Goal: Task Accomplishment & Management: Manage account settings

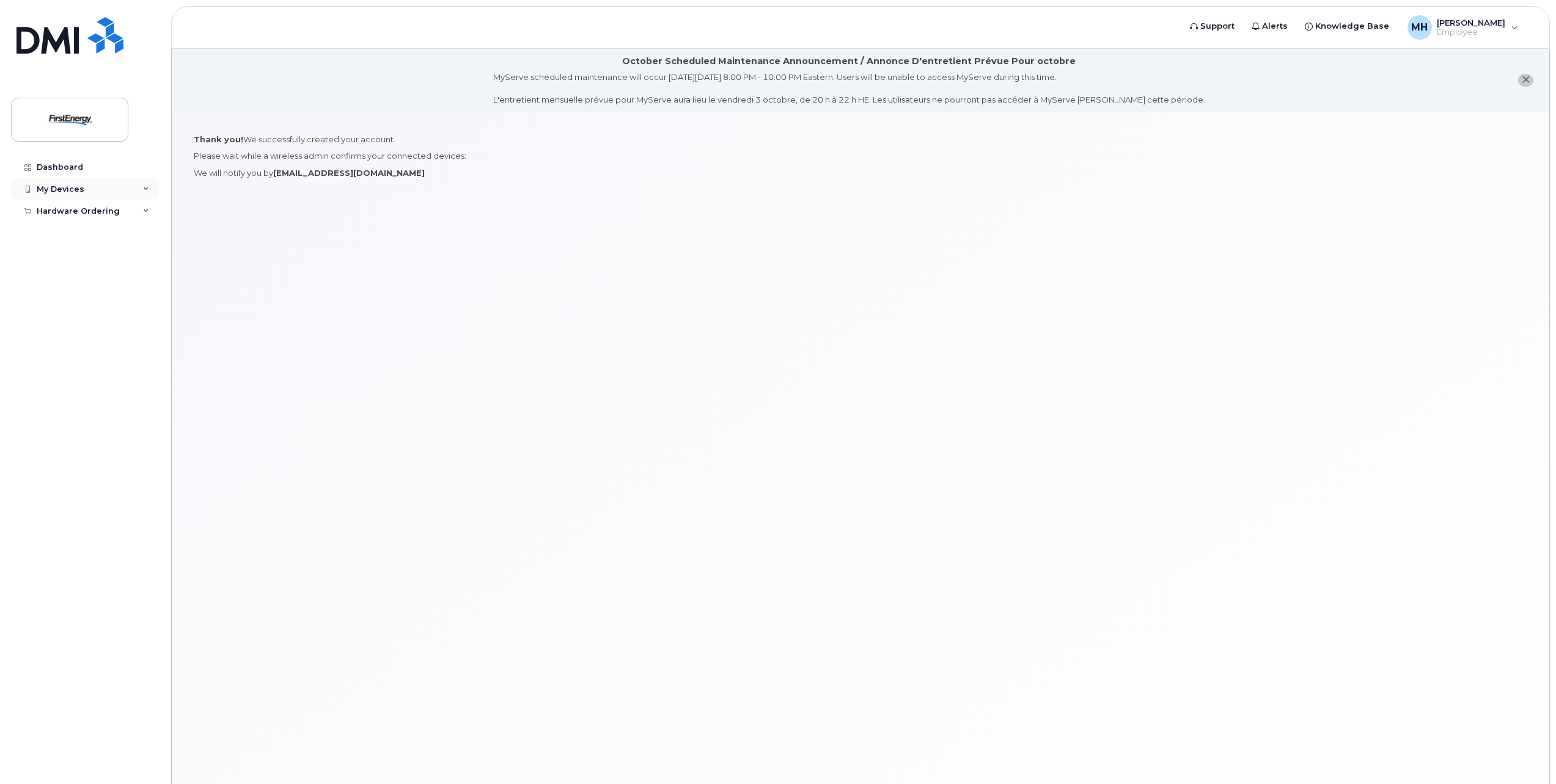
click at [65, 192] on div "My Devices" at bounding box center [60, 189] width 47 height 9
click at [70, 211] on div "Add Device" at bounding box center [66, 211] width 48 height 11
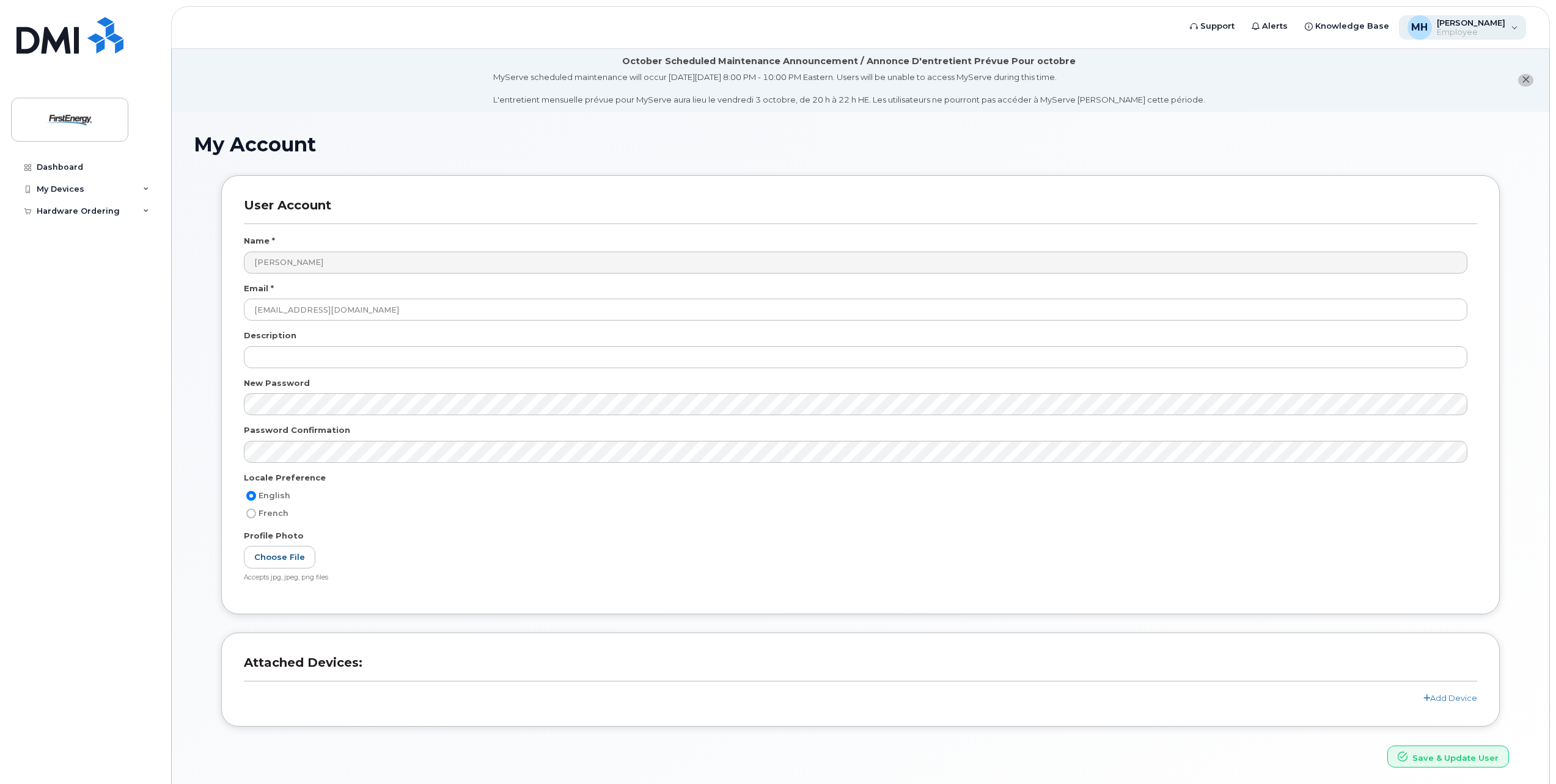
click at [1483, 35] on span "Employee" at bounding box center [1472, 32] width 69 height 9
drag, startPoint x: 1486, startPoint y: 28, endPoint x: 1480, endPoint y: 33, distance: 7.8
click at [1485, 29] on span "Employee" at bounding box center [1472, 32] width 69 height 9
click at [37, 164] on div "Dashboard" at bounding box center [60, 167] width 46 height 9
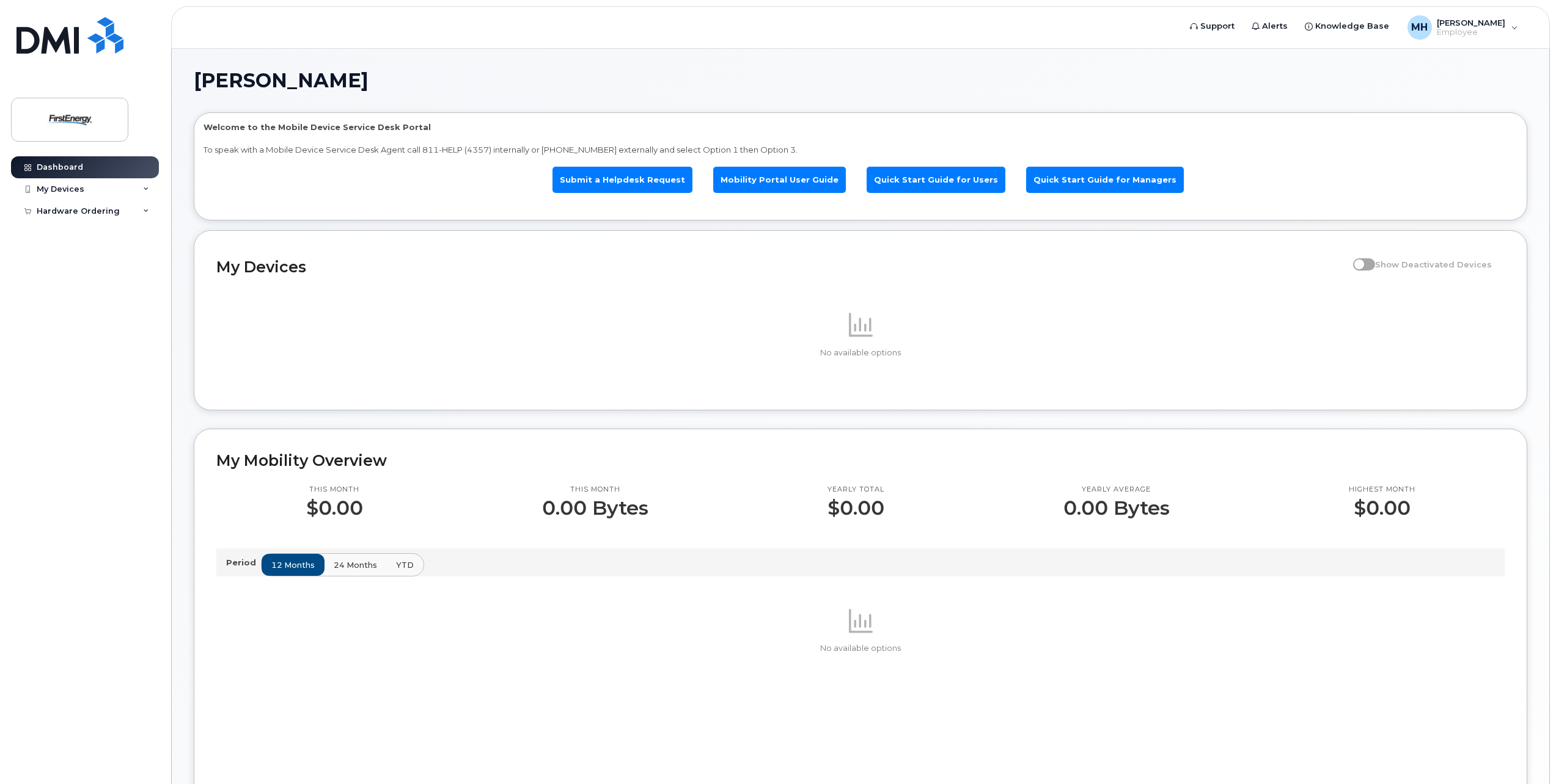
click at [870, 343] on div "No available options" at bounding box center [861, 334] width 1288 height 48
click at [1370, 263] on span at bounding box center [1364, 265] width 22 height 12
click at [58, 193] on div "My Devices" at bounding box center [60, 189] width 47 height 9
click at [68, 217] on div "Add Device" at bounding box center [66, 211] width 48 height 11
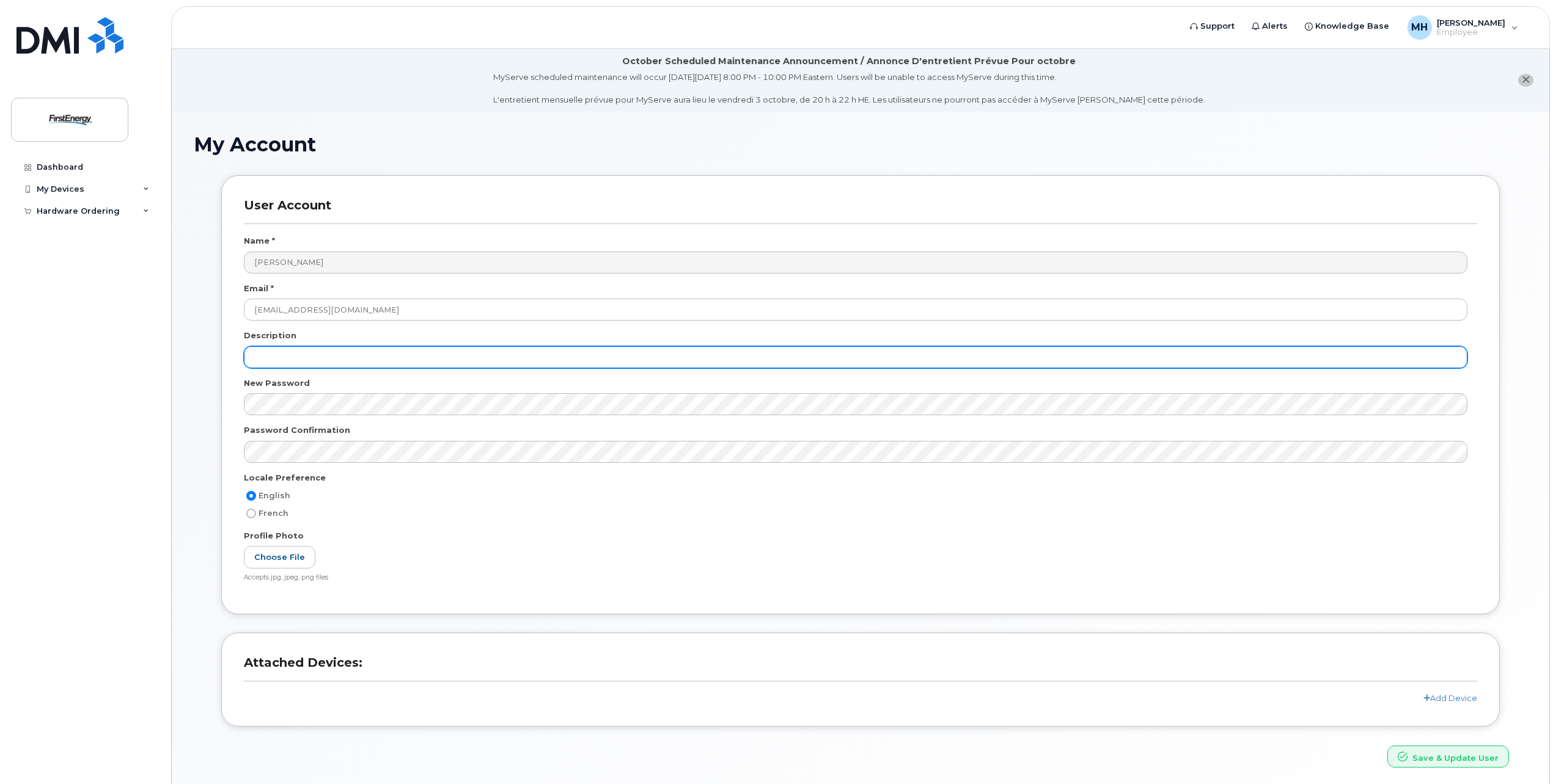
click at [290, 353] on input "text" at bounding box center [856, 358] width 1224 height 22
type input "MiFi"
drag, startPoint x: 251, startPoint y: 360, endPoint x: 174, endPoint y: 366, distance: 77.2
click at [175, 366] on div "My Account User Account Name * Megan Hensley Email * mhensley@firstenergycorp.c…" at bounding box center [861, 462] width 1378 height 702
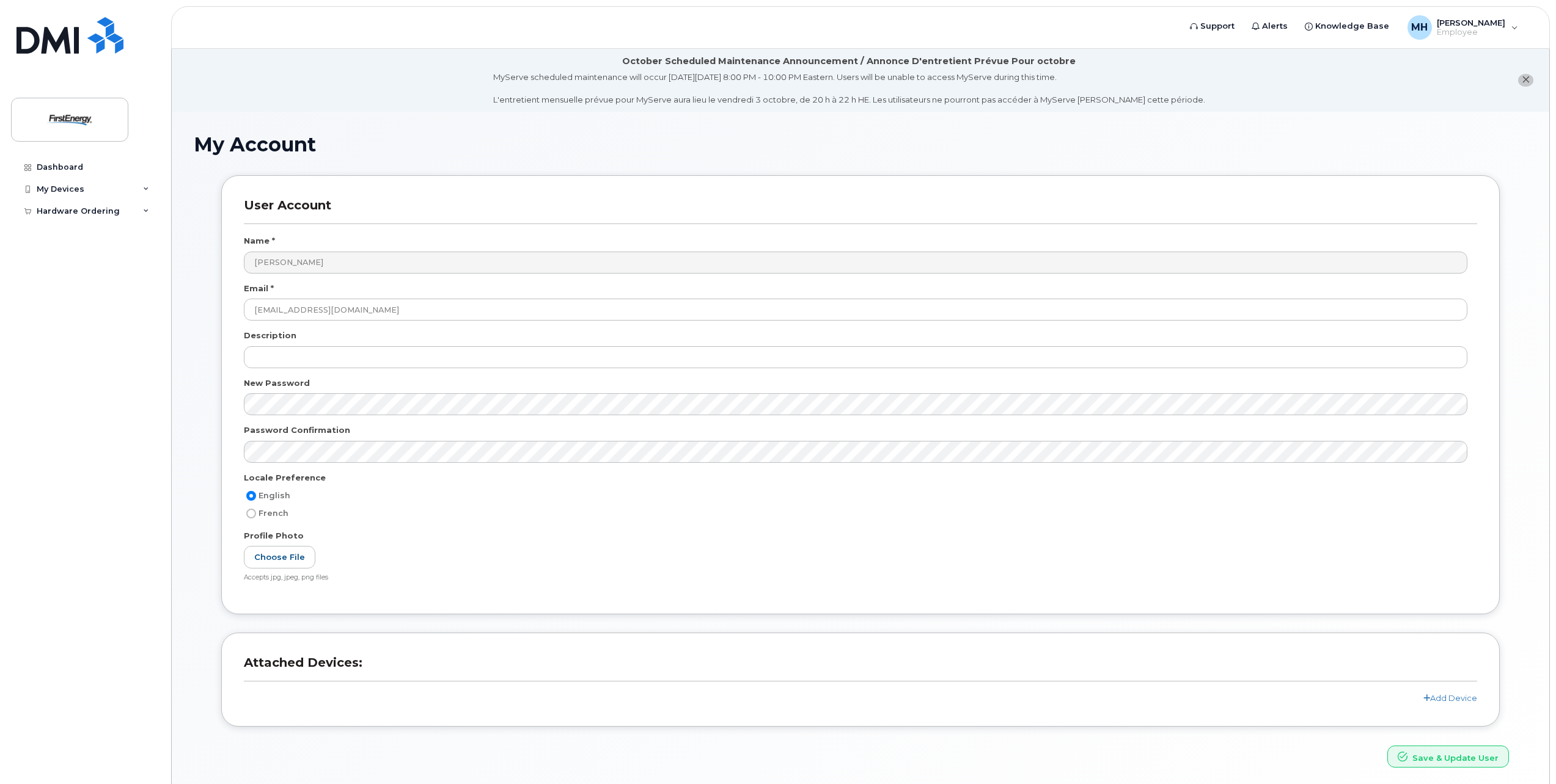
click at [1440, 705] on div "Attached Devices: Add Device" at bounding box center [860, 679] width 1279 height 94
click at [1443, 700] on link "Add Device" at bounding box center [1450, 698] width 54 height 9
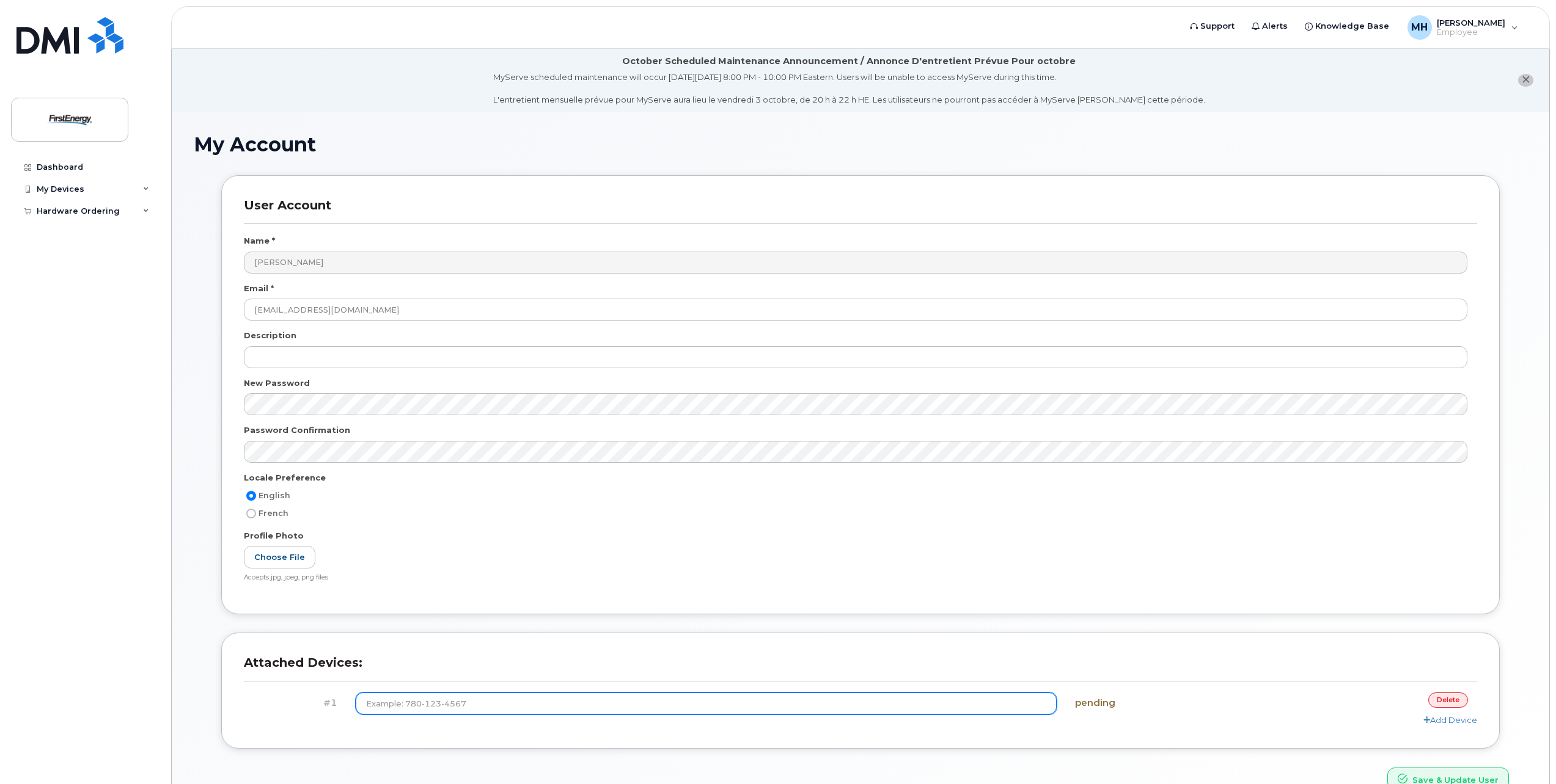
click at [459, 707] on input at bounding box center [706, 704] width 701 height 22
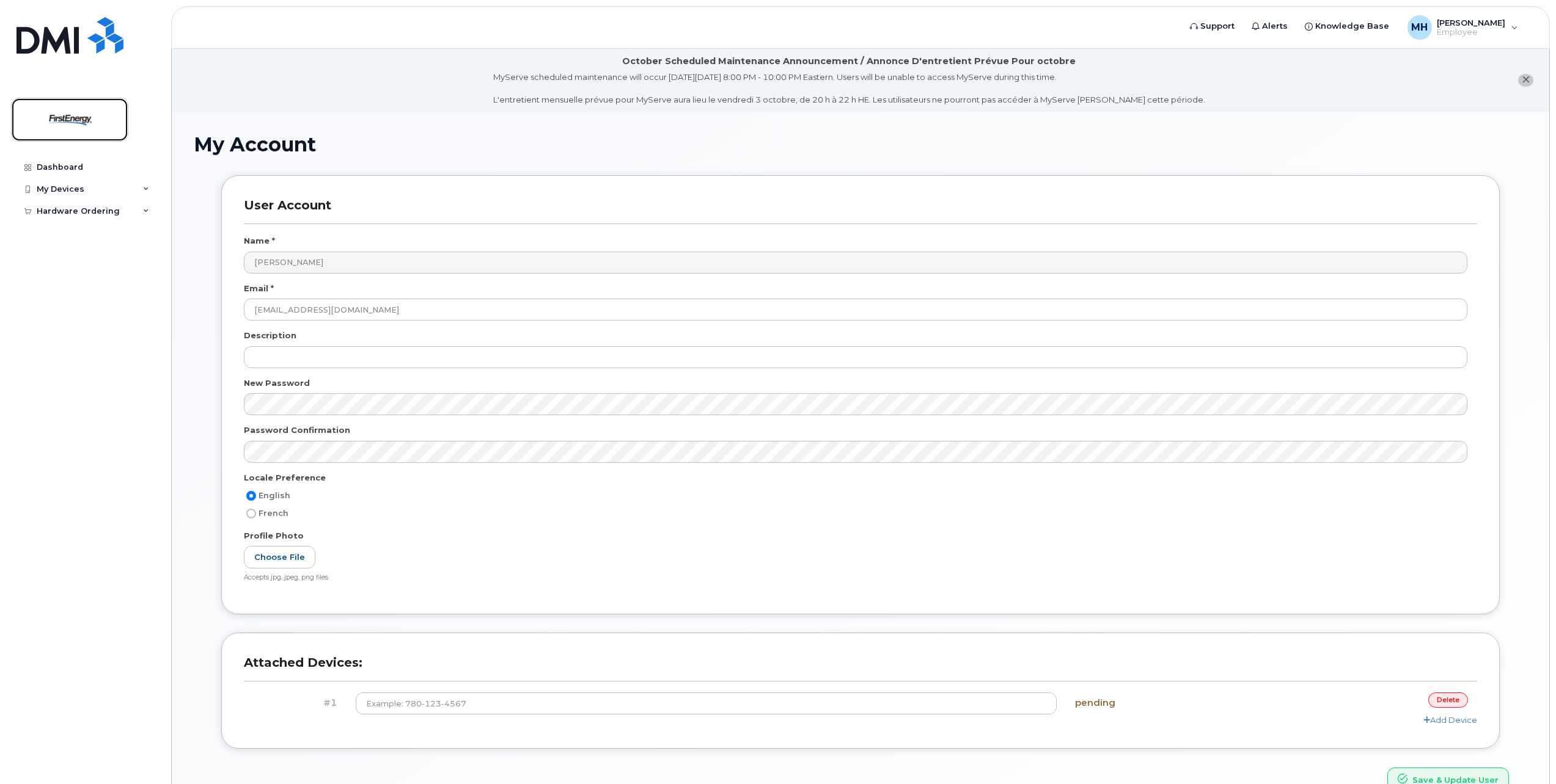
click at [99, 130] on img at bounding box center [69, 119] width 94 height 35
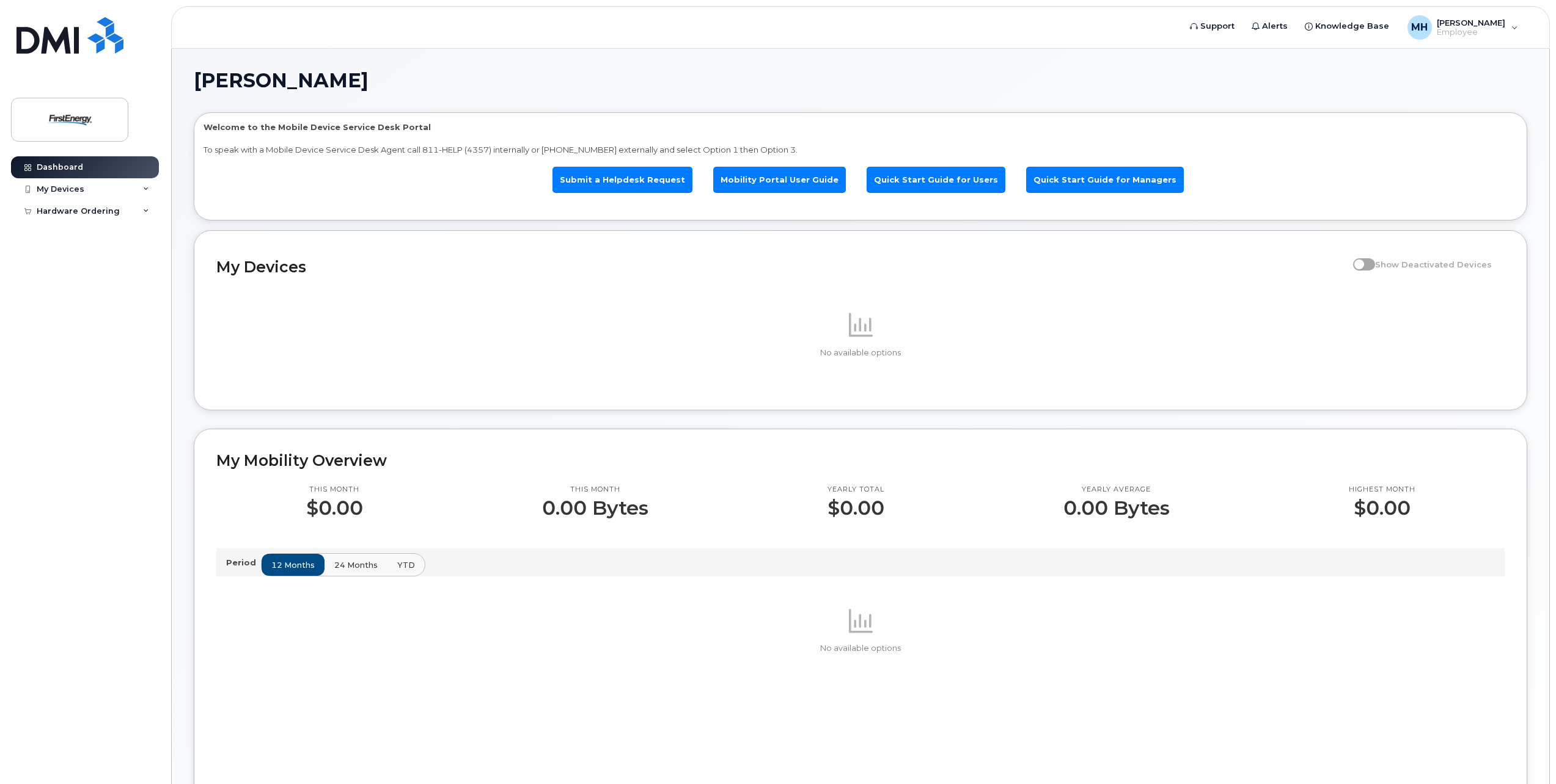
click at [358, 567] on span "24 months" at bounding box center [356, 566] width 43 height 12
click at [401, 565] on span "YTD" at bounding box center [405, 566] width 18 height 12
click at [56, 187] on div "My Devices" at bounding box center [60, 189] width 47 height 9
click at [73, 215] on div "Add Device" at bounding box center [66, 211] width 48 height 11
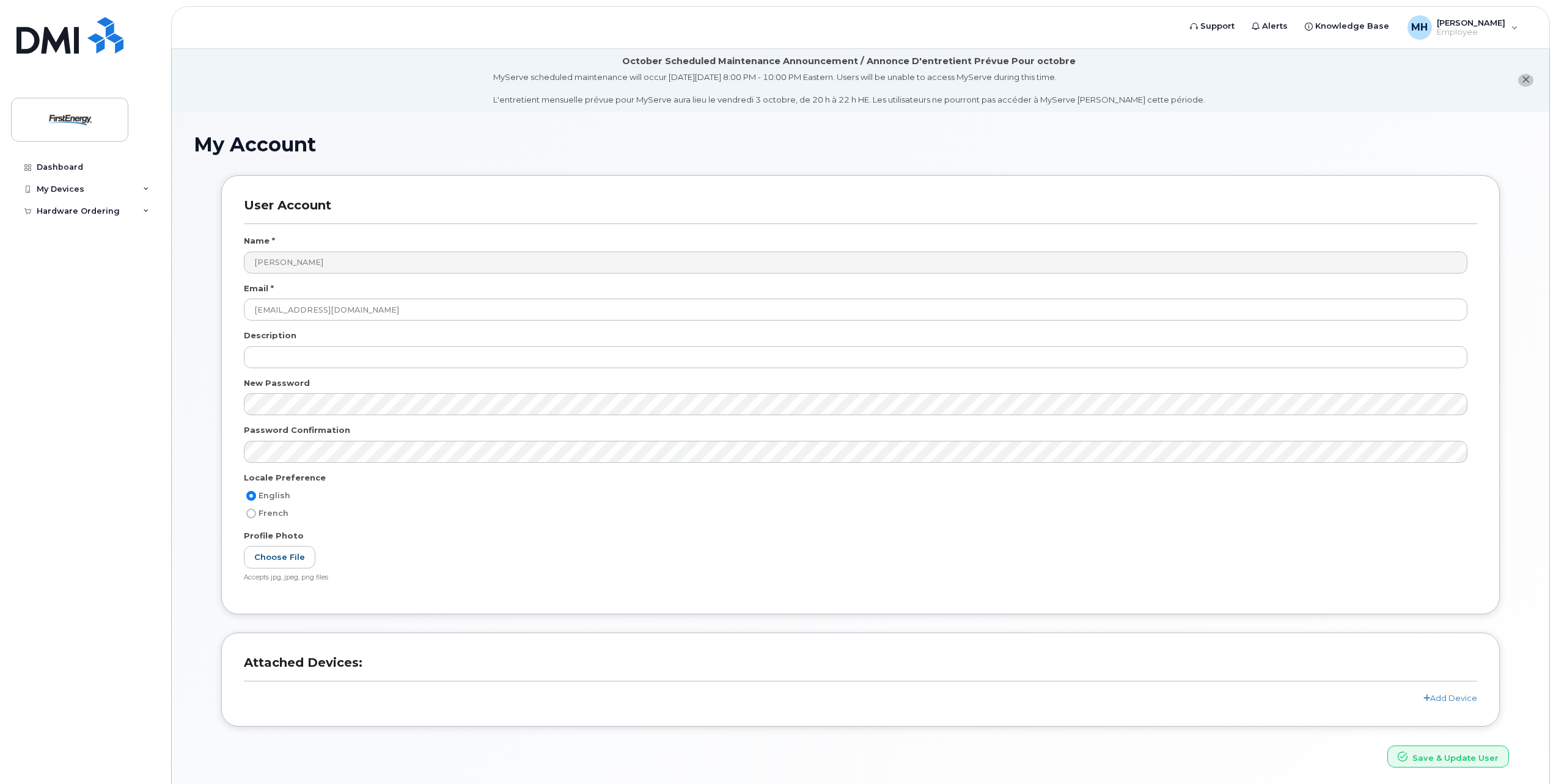
click at [1427, 703] on div "Add Device" at bounding box center [861, 699] width 1233 height 12
click at [1433, 699] on link "Add Device" at bounding box center [1450, 698] width 54 height 9
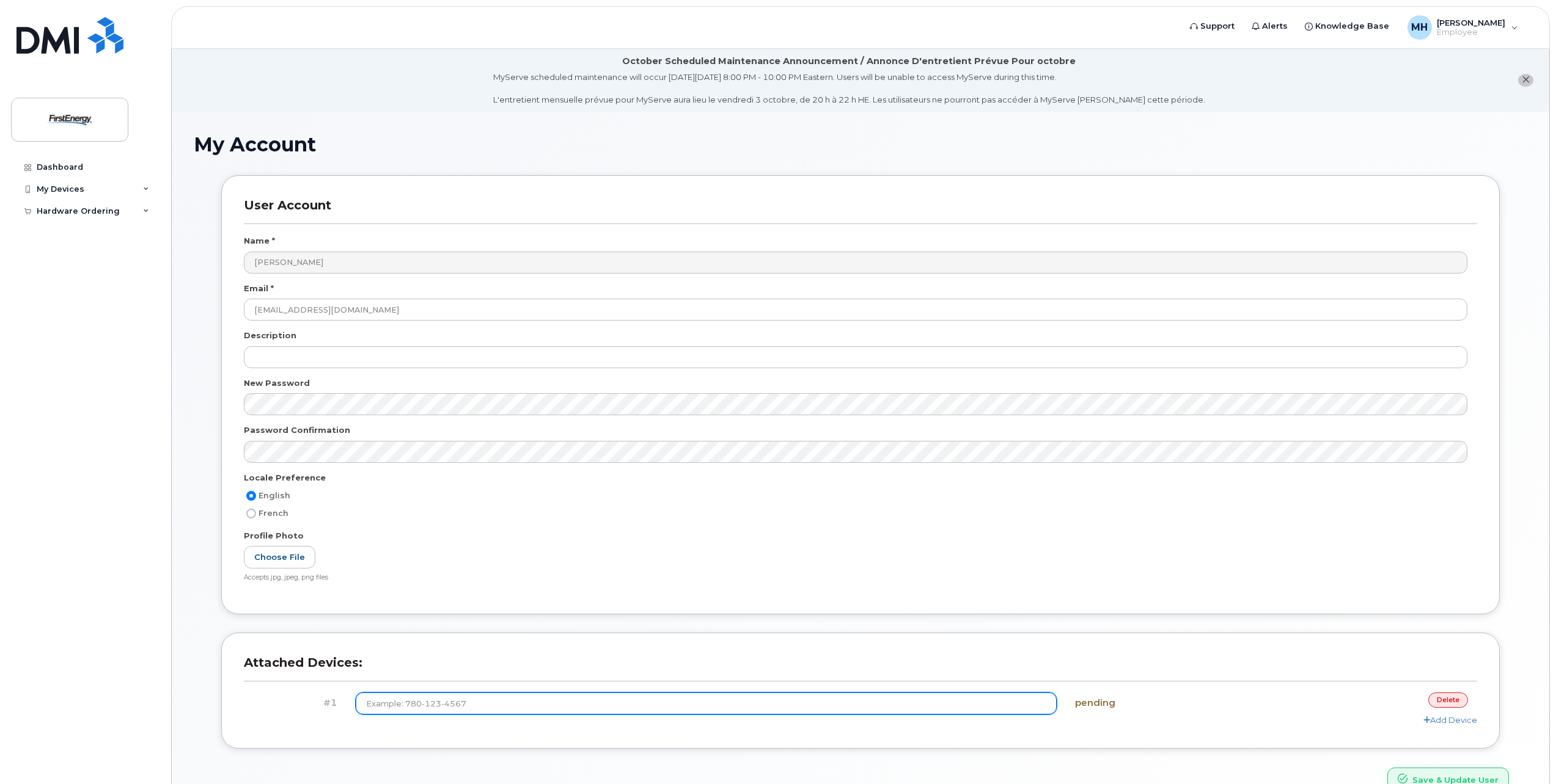
click at [464, 702] on input at bounding box center [706, 704] width 701 height 22
click at [808, 703] on input "(330) 814-3506" at bounding box center [706, 704] width 701 height 22
type input "(330) 814-3506"
click at [1387, 768] on button "Save & Update User" at bounding box center [1448, 779] width 121 height 22
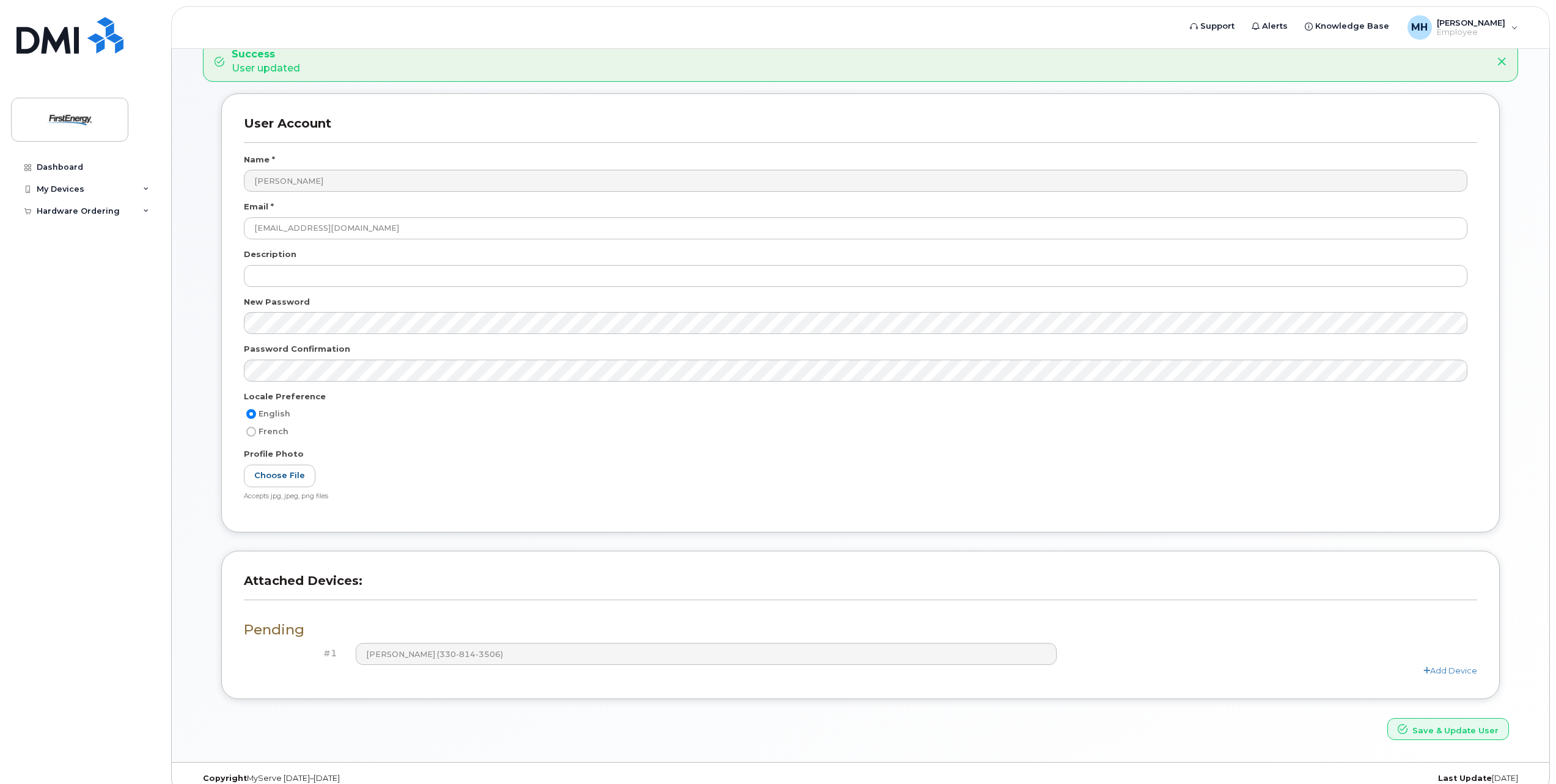
scroll to position [151, 0]
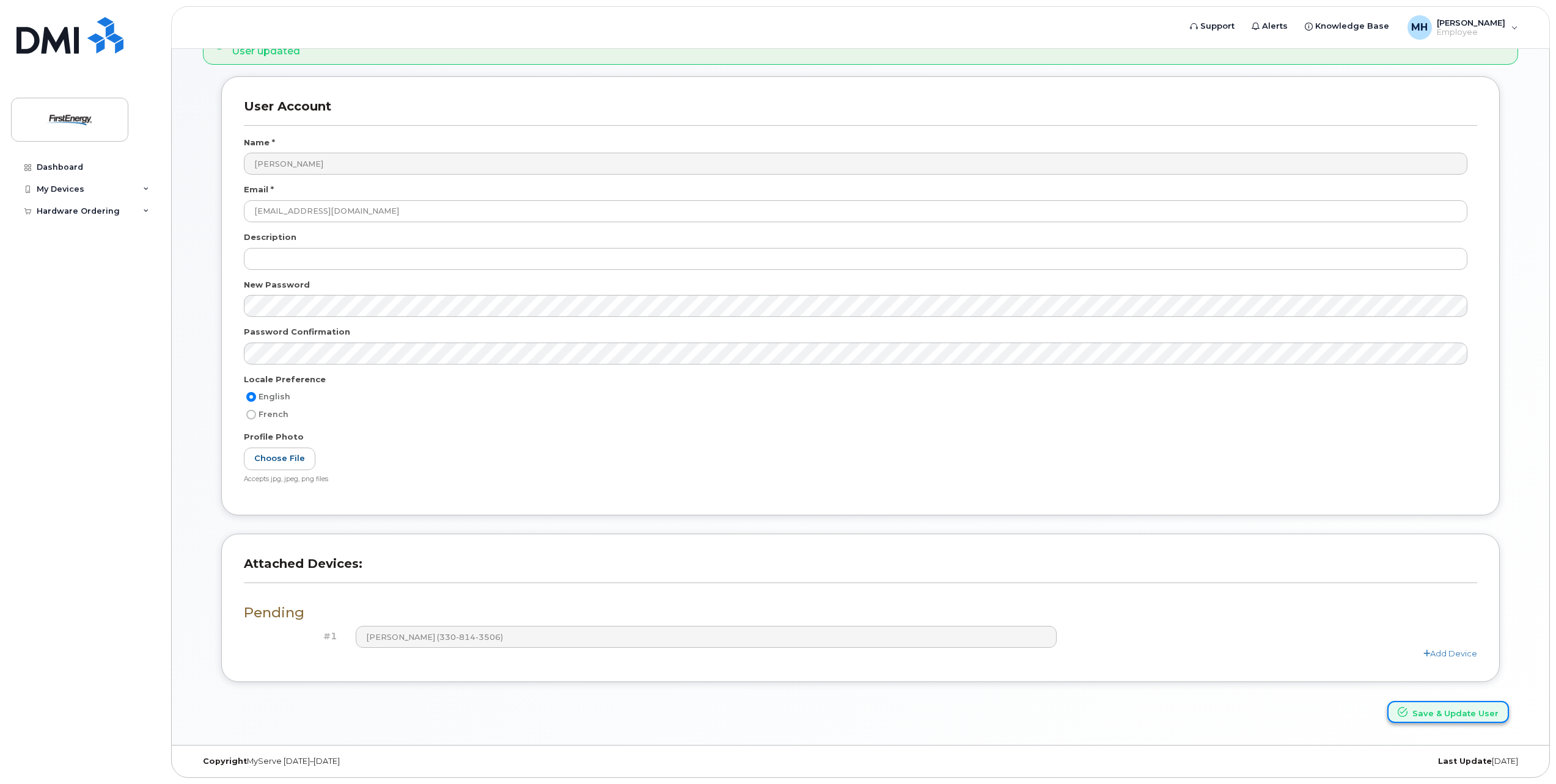
click at [1442, 723] on button "Save & Update User" at bounding box center [1448, 713] width 121 height 22
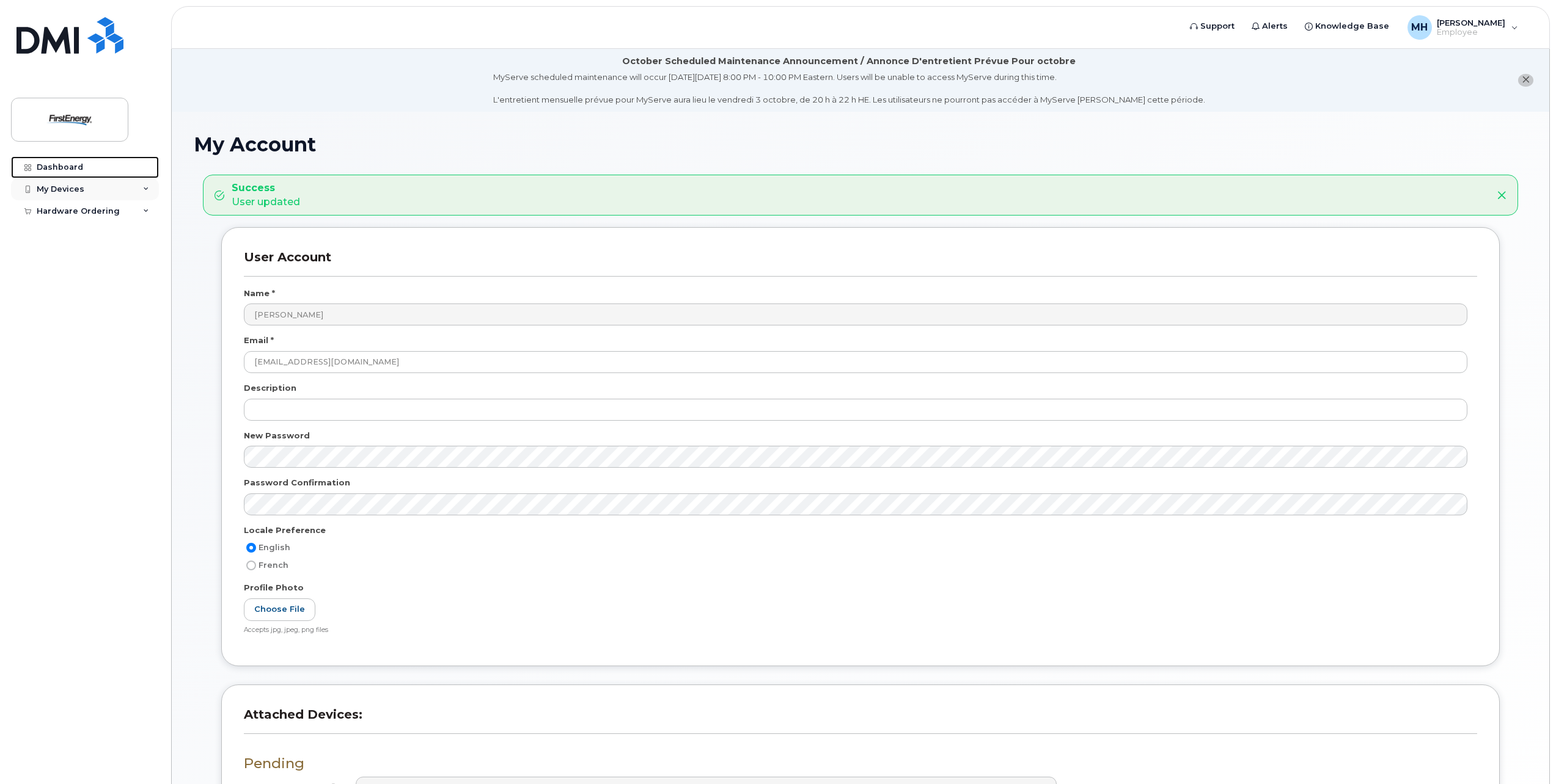
drag, startPoint x: 64, startPoint y: 166, endPoint x: 61, endPoint y: 193, distance: 27.2
click at [64, 166] on div "Dashboard" at bounding box center [60, 167] width 46 height 9
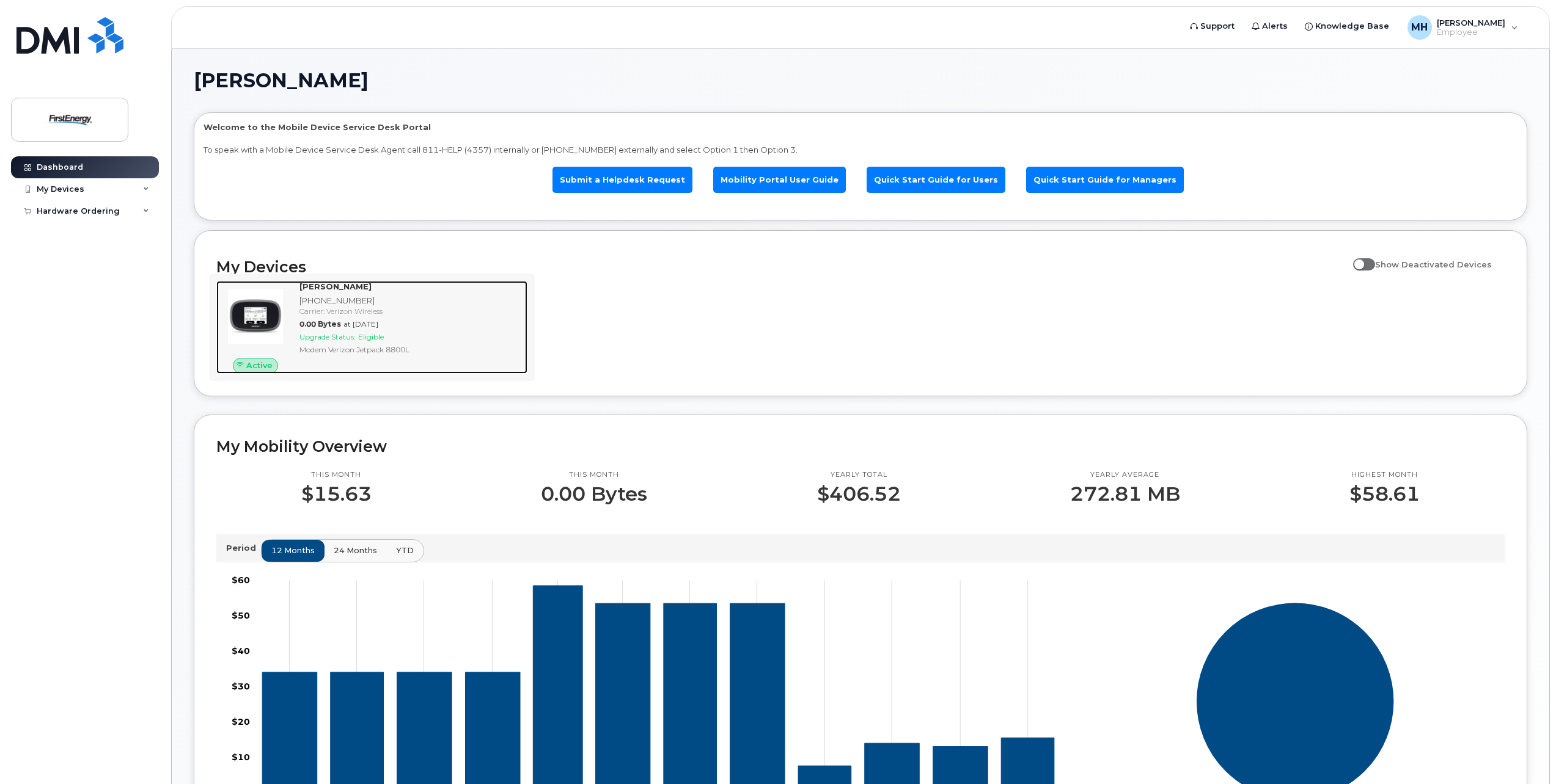
click at [262, 371] on span "Active" at bounding box center [259, 366] width 27 height 12
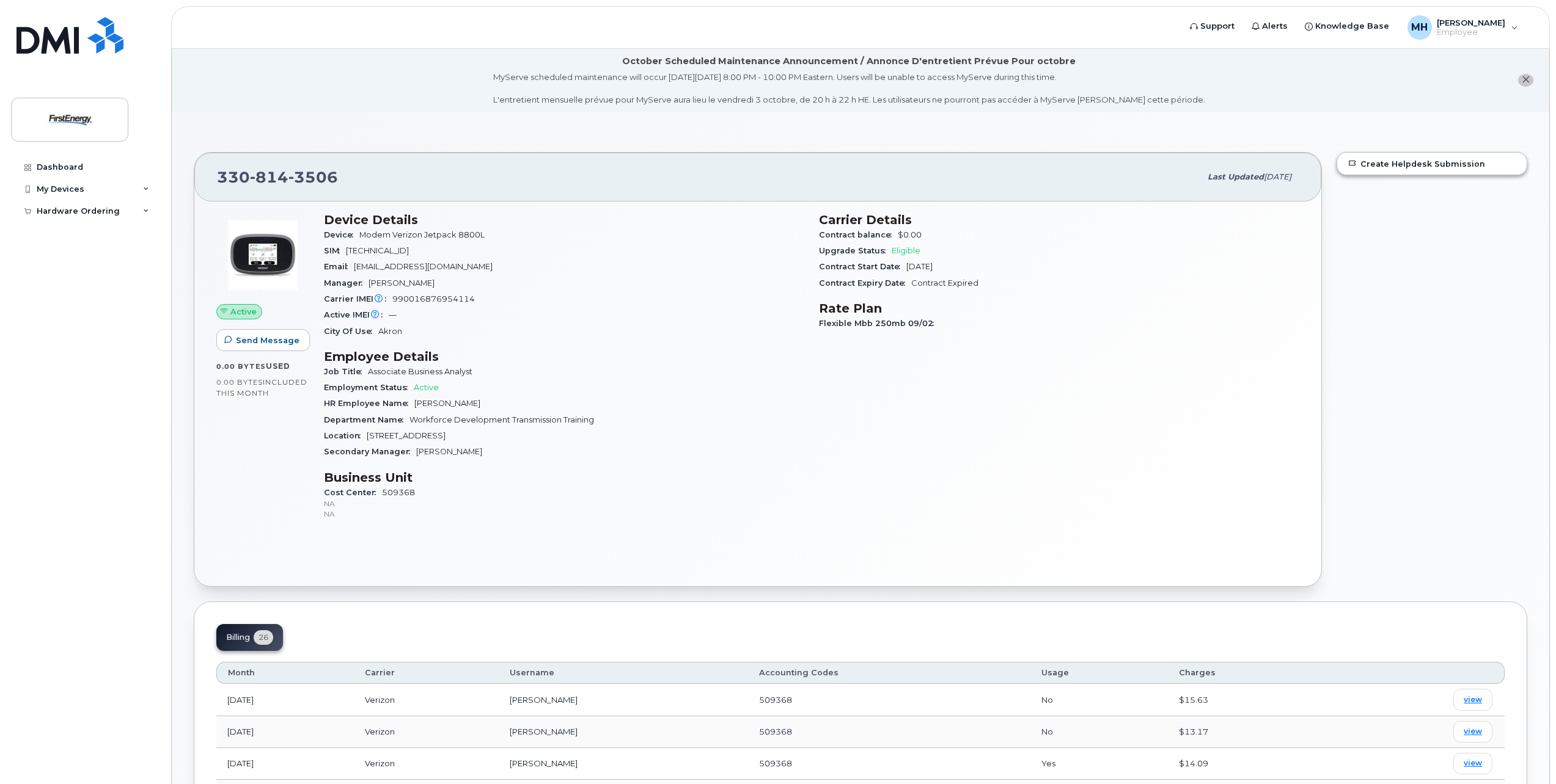
click at [237, 312] on span "Active" at bounding box center [243, 312] width 27 height 12
click at [707, 464] on div "Device Details Device Modem Verizon Jetpack 8800L SIM 89148000008005313121 Emai…" at bounding box center [564, 372] width 495 height 334
click at [1408, 168] on link "Create Helpdesk Submission" at bounding box center [1432, 164] width 189 height 22
